Goal: Information Seeking & Learning: Find specific fact

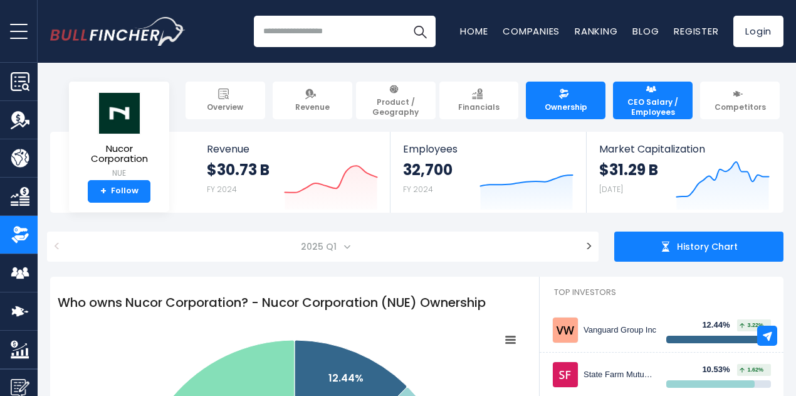
click at [646, 97] on span "CEO Salary / Employees" at bounding box center [653, 106] width 68 height 19
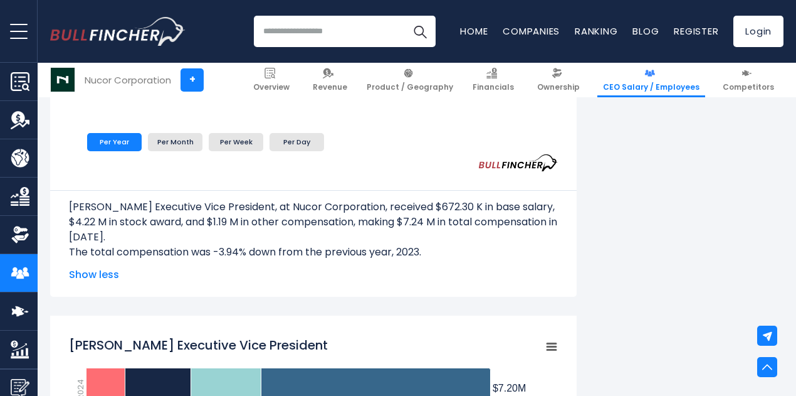
scroll to position [1003, 0]
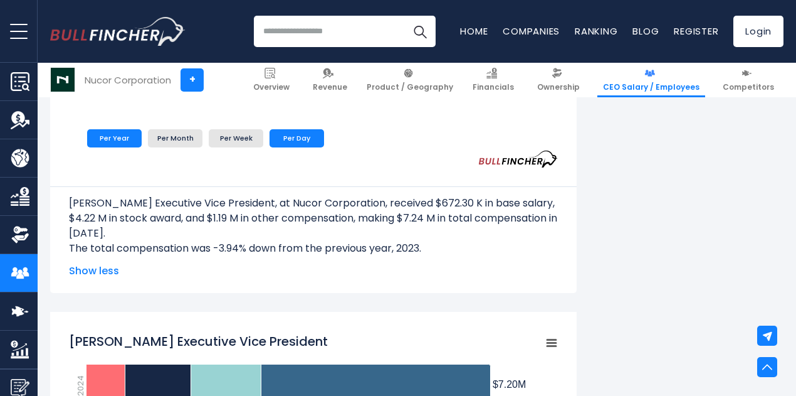
click at [302, 142] on li "Per Day" at bounding box center [297, 138] width 55 height 18
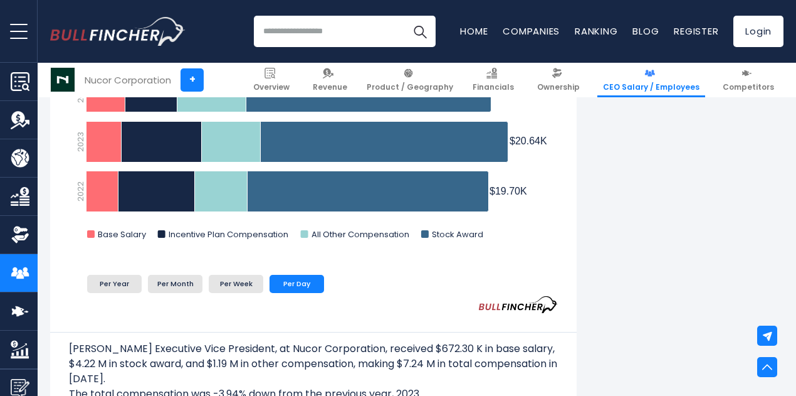
scroll to position [878, 0]
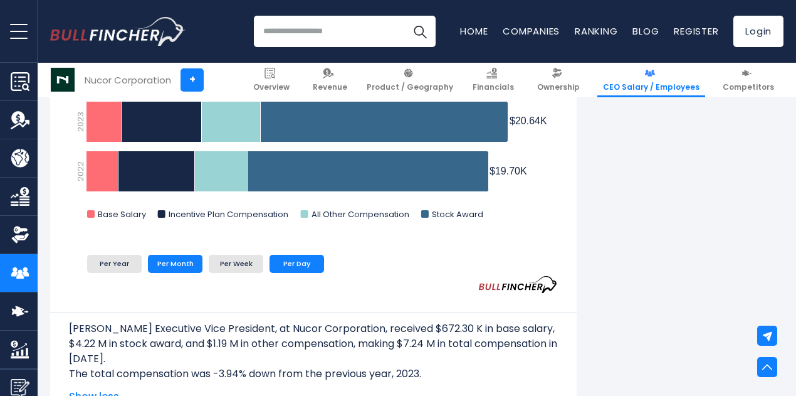
click at [169, 269] on li "Per Month" at bounding box center [175, 264] width 55 height 18
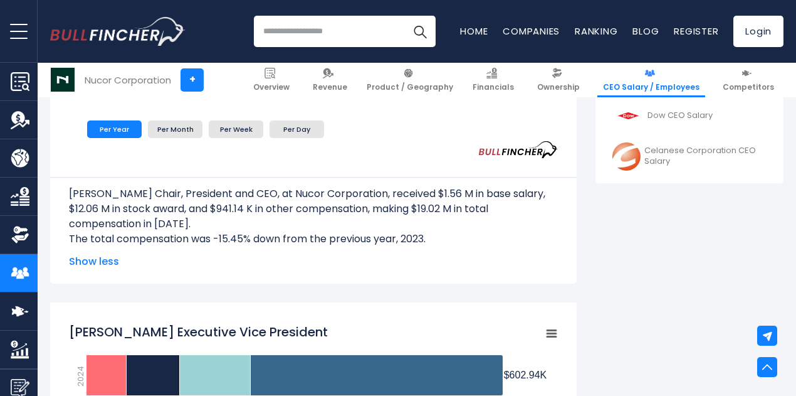
scroll to position [439, 0]
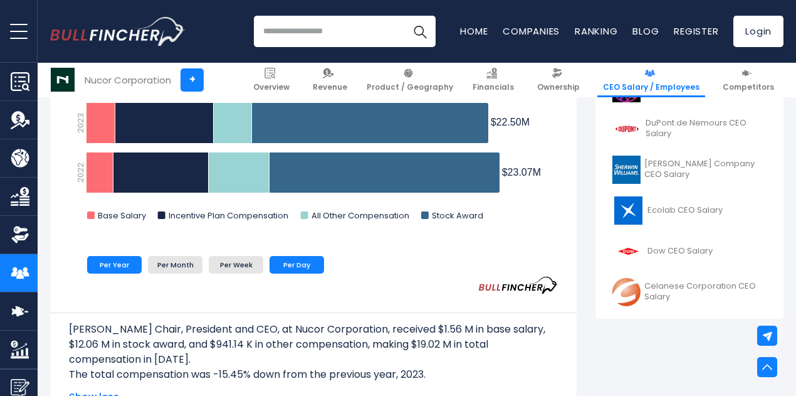
click at [295, 266] on li "Per Day" at bounding box center [297, 265] width 55 height 18
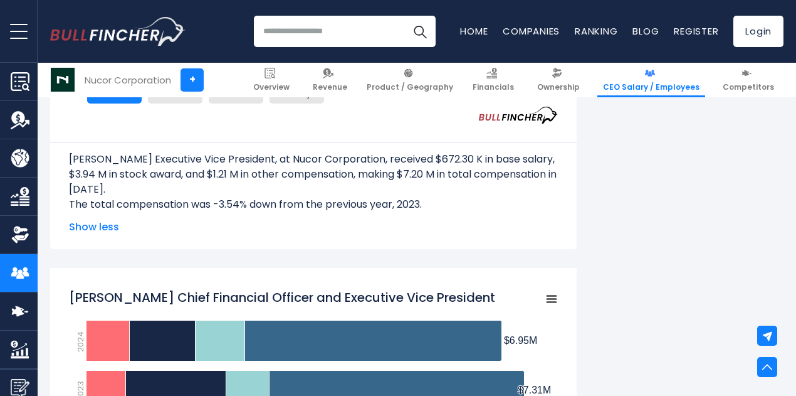
scroll to position [1505, 0]
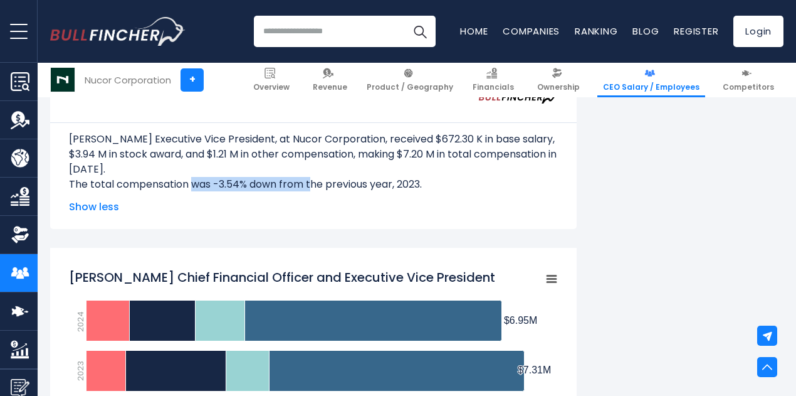
drag, startPoint x: 183, startPoint y: 181, endPoint x: 303, endPoint y: 182, distance: 119.8
click at [302, 182] on p "The total compensation was -3.54% down from the previous year, 2023." at bounding box center [313, 184] width 489 height 15
drag, startPoint x: 317, startPoint y: 182, endPoint x: 334, endPoint y: 184, distance: 16.5
click at [318, 182] on p "The total compensation was -3.54% down from the previous year, 2023." at bounding box center [313, 184] width 489 height 15
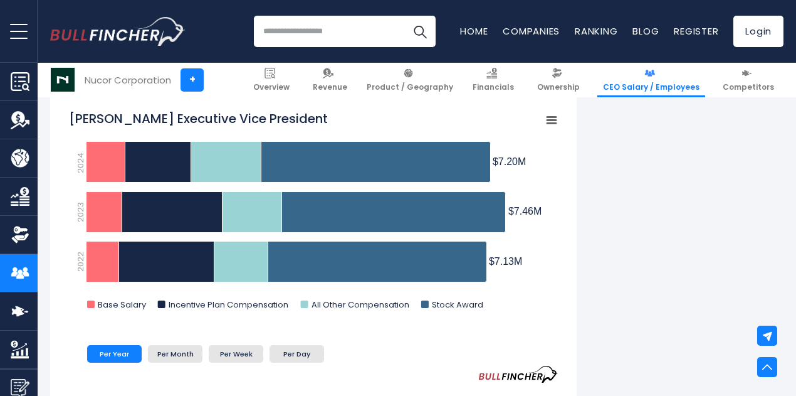
scroll to position [0, 0]
